Goal: Task Accomplishment & Management: Complete application form

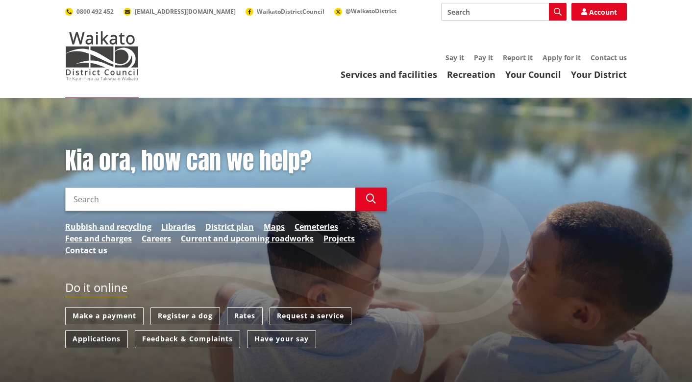
click at [112, 337] on link "Applications" at bounding box center [96, 339] width 63 height 18
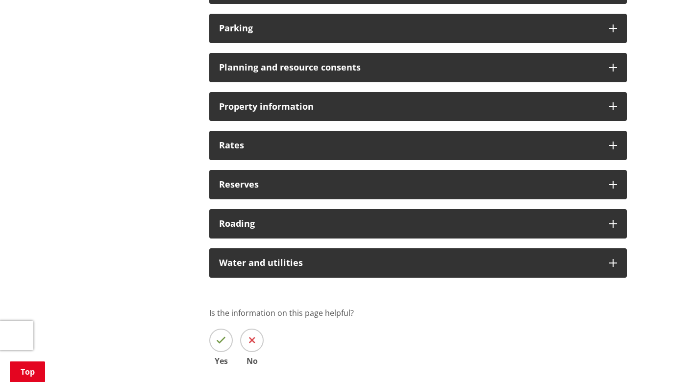
scroll to position [795, 0]
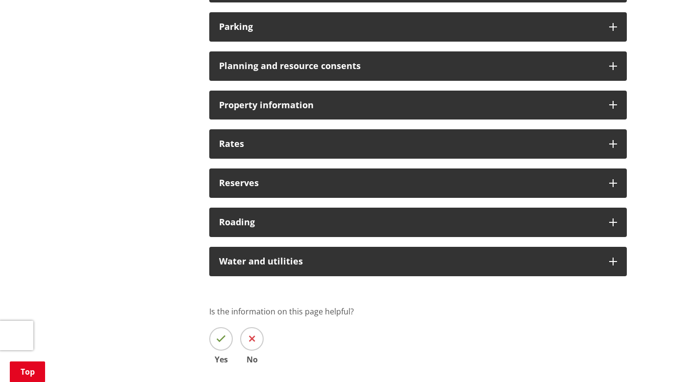
click at [219, 223] on h3 "Roading" at bounding box center [409, 222] width 380 height 10
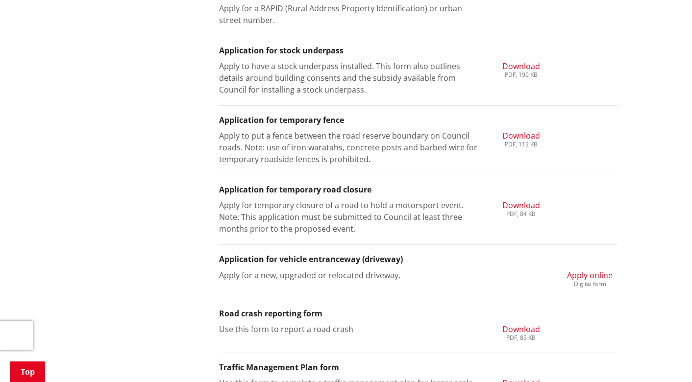
scroll to position [1373, 0]
click at [257, 270] on p "Apply for a new, upgraded or relocated driveway." at bounding box center [349, 275] width 260 height 12
click at [600, 272] on span "Apply online" at bounding box center [590, 274] width 46 height 11
